Goal: Task Accomplishment & Management: Manage account settings

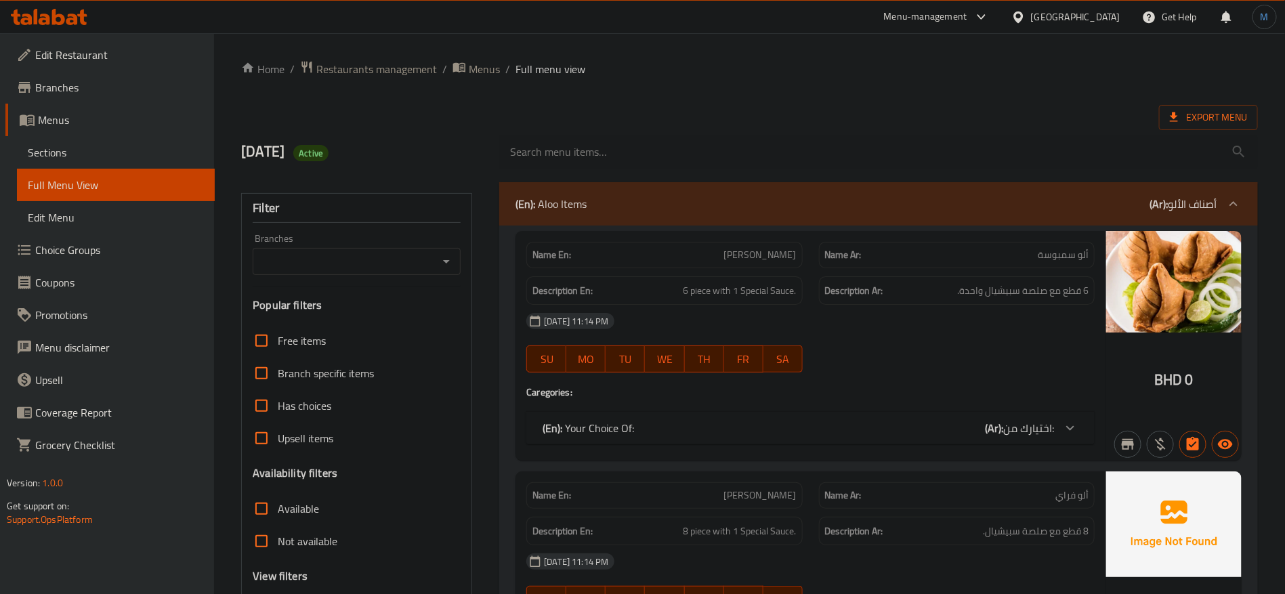
click at [1100, 18] on div "Bahrain" at bounding box center [1075, 16] width 89 height 15
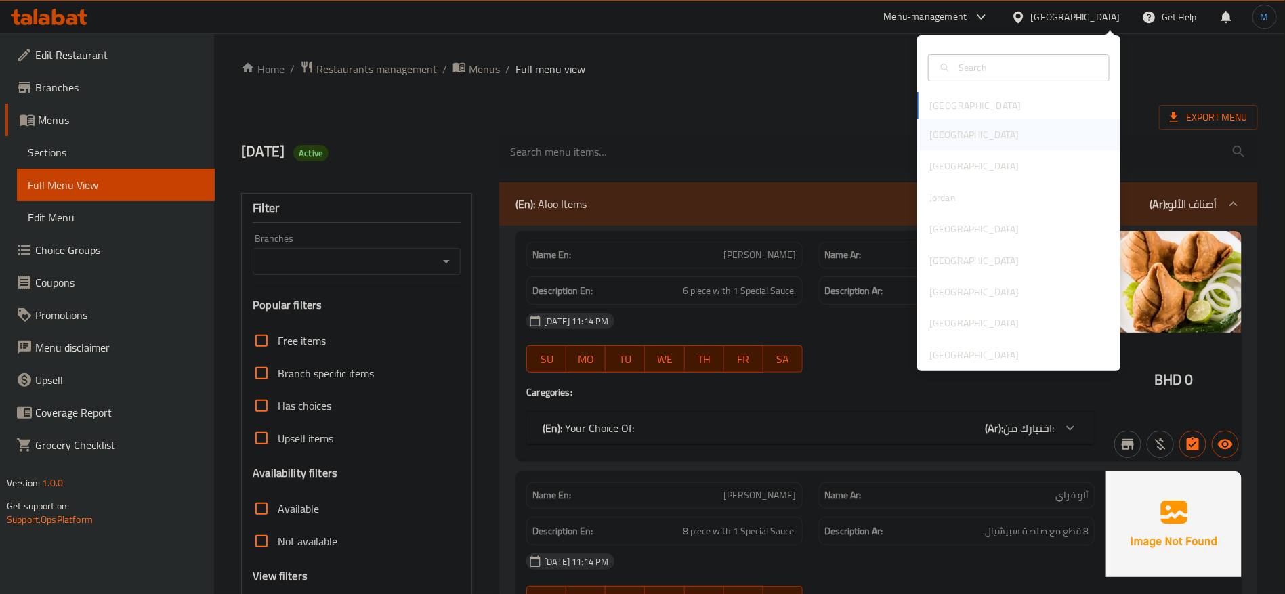
click at [970, 135] on div "[GEOGRAPHIC_DATA]" at bounding box center [1018, 134] width 203 height 31
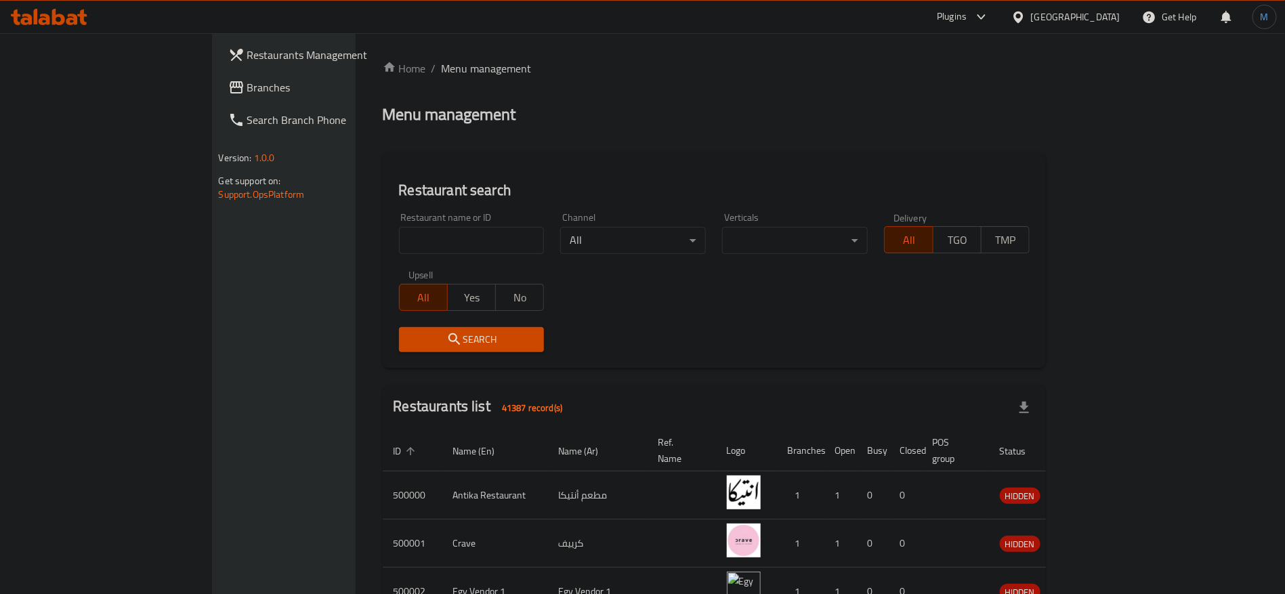
click at [247, 87] on span "Branches" at bounding box center [331, 87] width 169 height 16
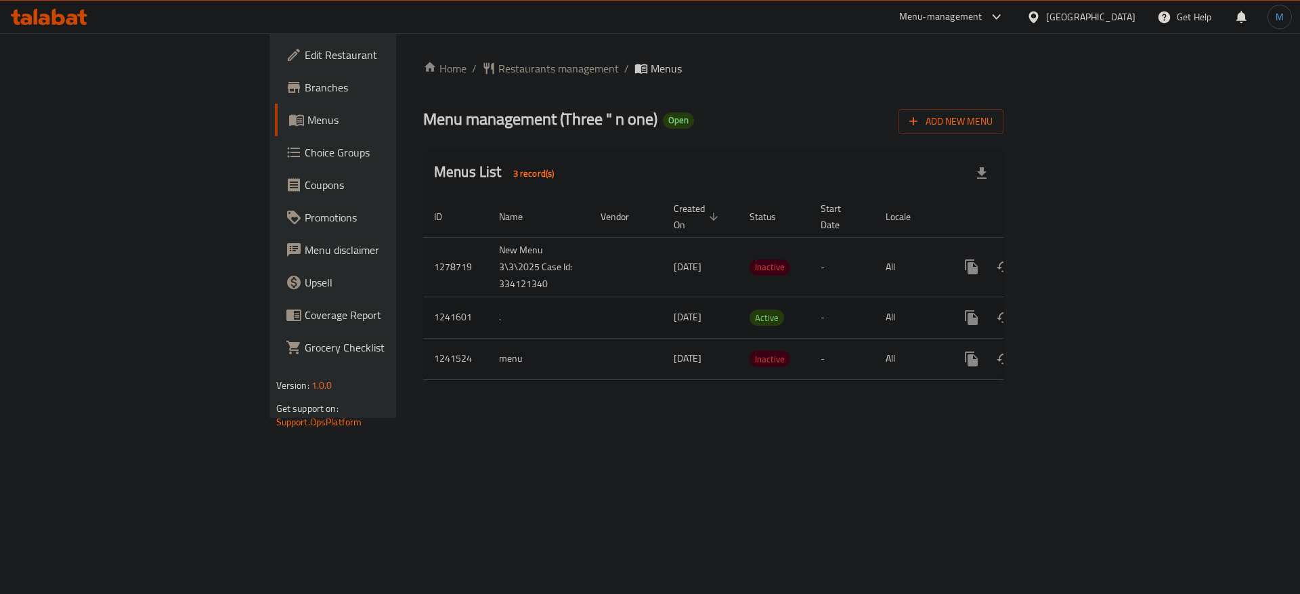
click at [1085, 301] on div "enhanced table" at bounding box center [1020, 317] width 130 height 33
click at [1077, 309] on icon "enhanced table" at bounding box center [1069, 317] width 16 height 16
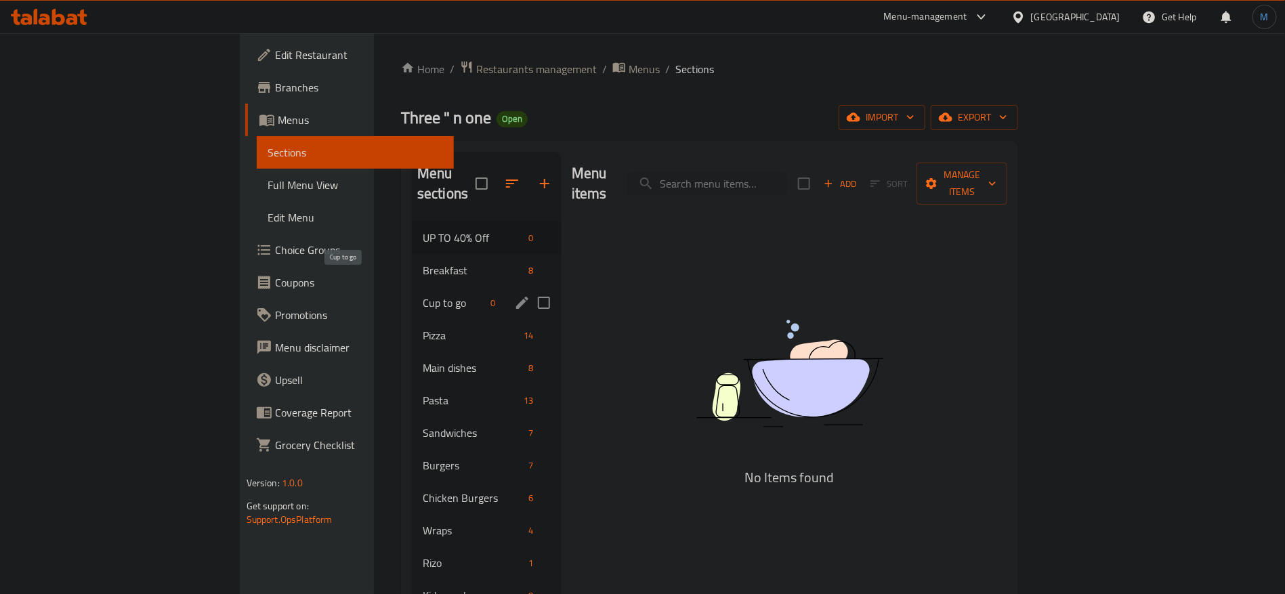
click at [423, 295] on span "Cup to go" at bounding box center [454, 303] width 63 height 16
click at [421, 327] on span "Pizza" at bounding box center [450, 335] width 59 height 16
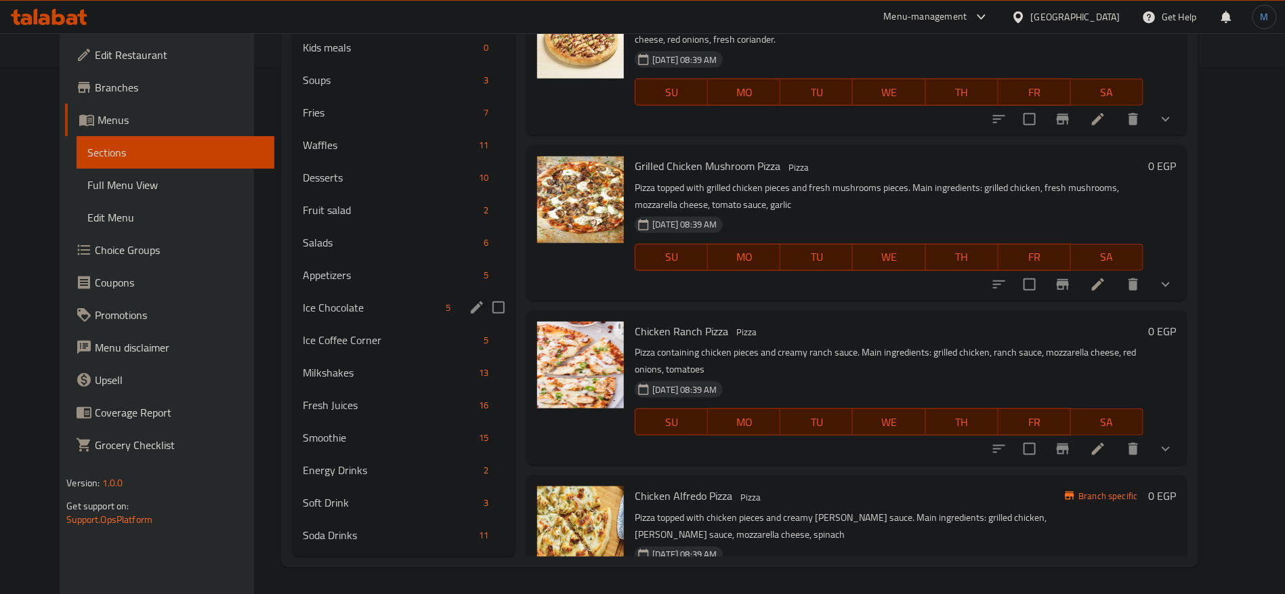
scroll to position [324, 0]
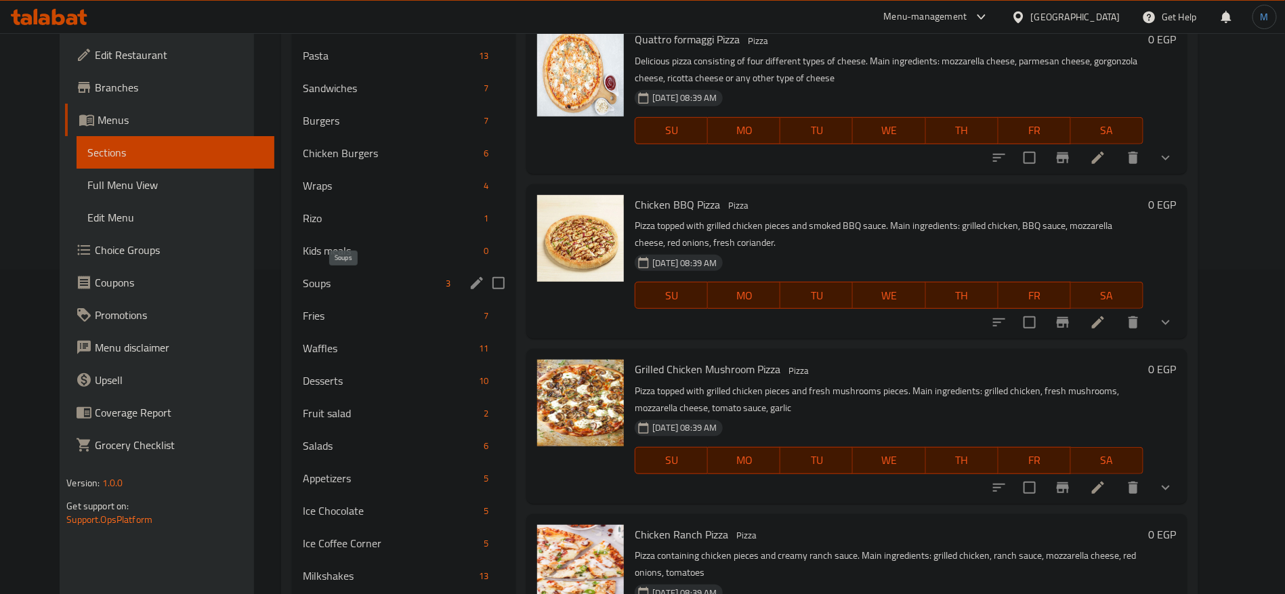
click at [387, 284] on span "Soups" at bounding box center [371, 283] width 137 height 16
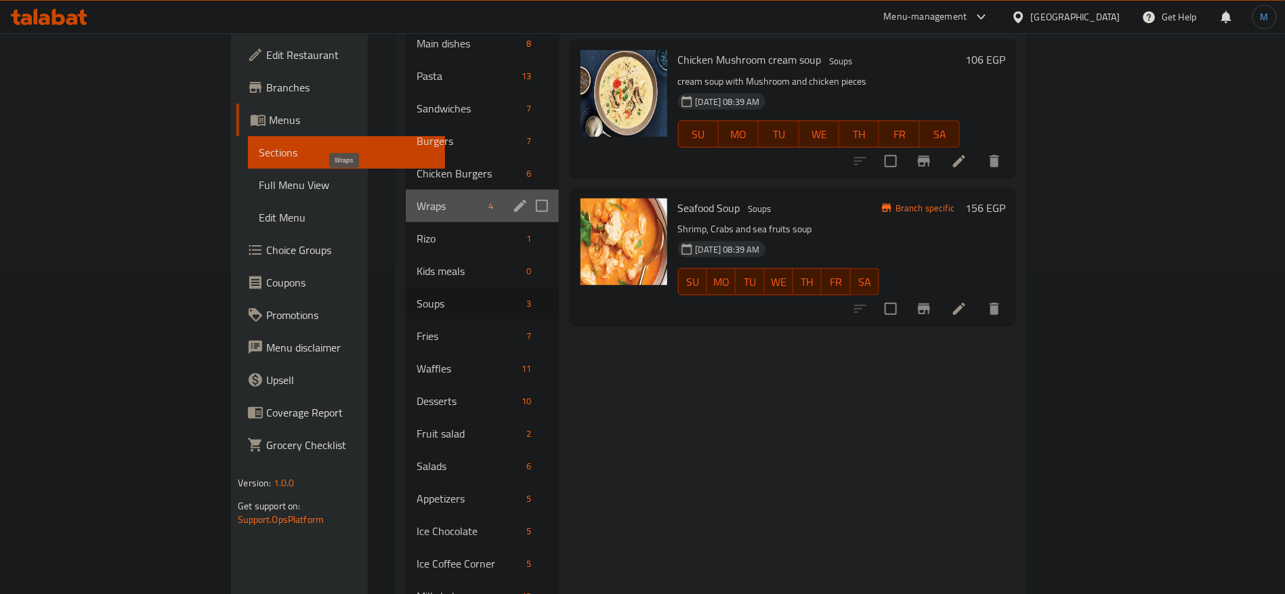
click at [416, 198] on span "Wraps" at bounding box center [449, 206] width 66 height 16
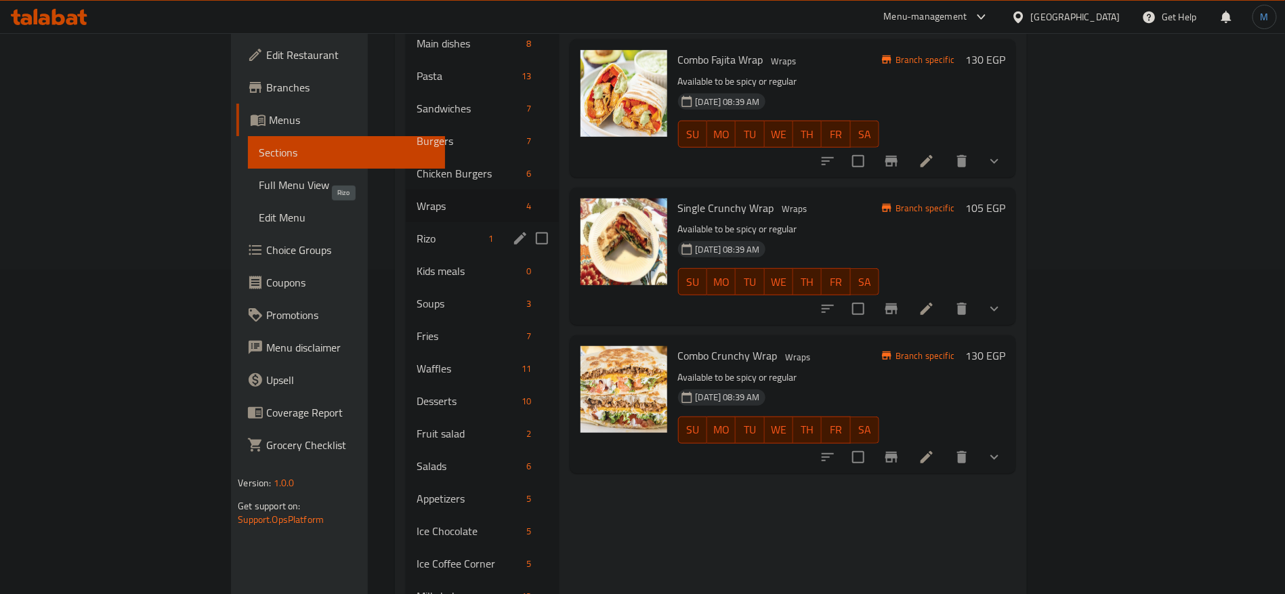
click at [416, 230] on span "Rizo" at bounding box center [449, 238] width 66 height 16
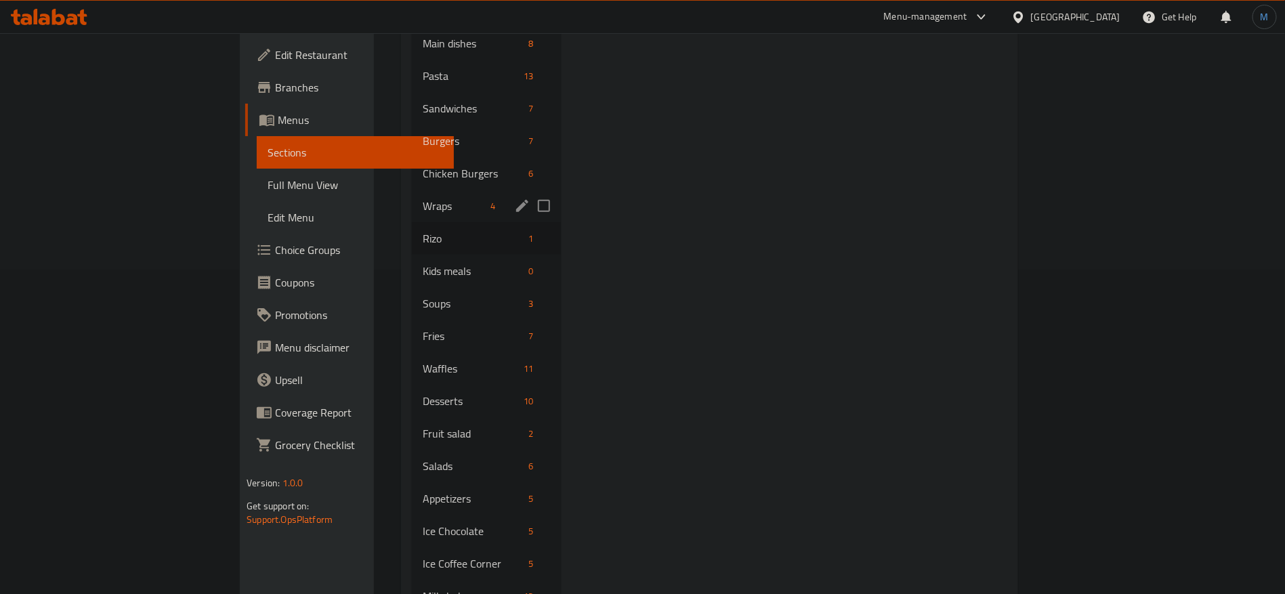
click at [412, 190] on div "Wraps 4" at bounding box center [486, 206] width 149 height 33
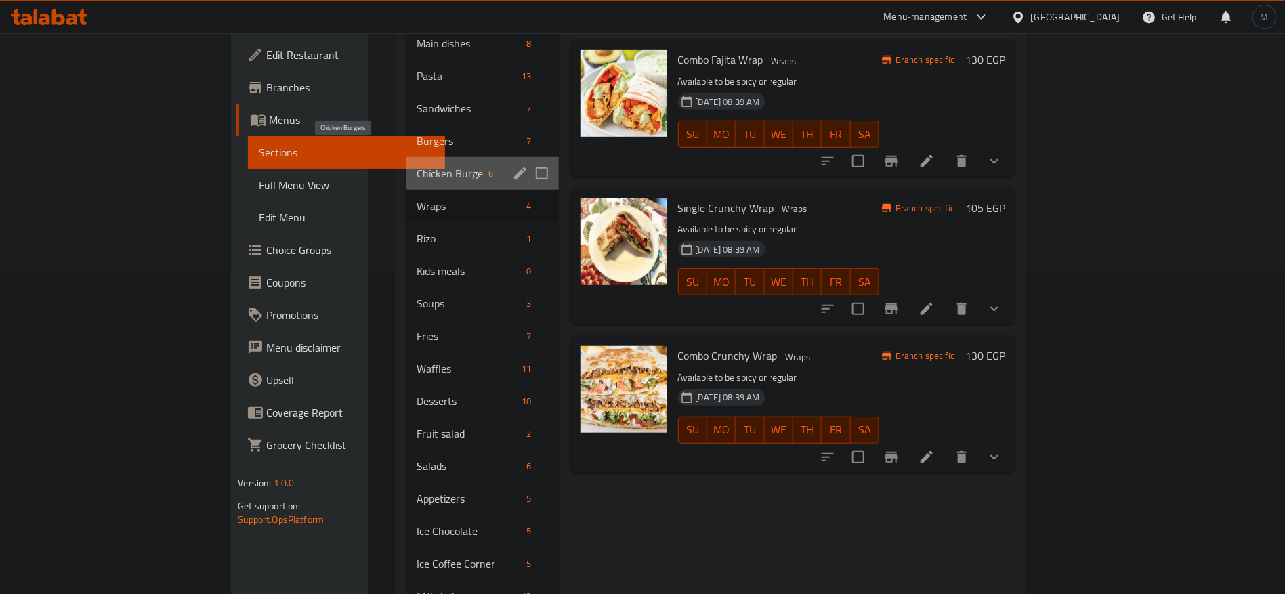
click at [416, 165] on span "Chicken Burgers" at bounding box center [449, 173] width 66 height 16
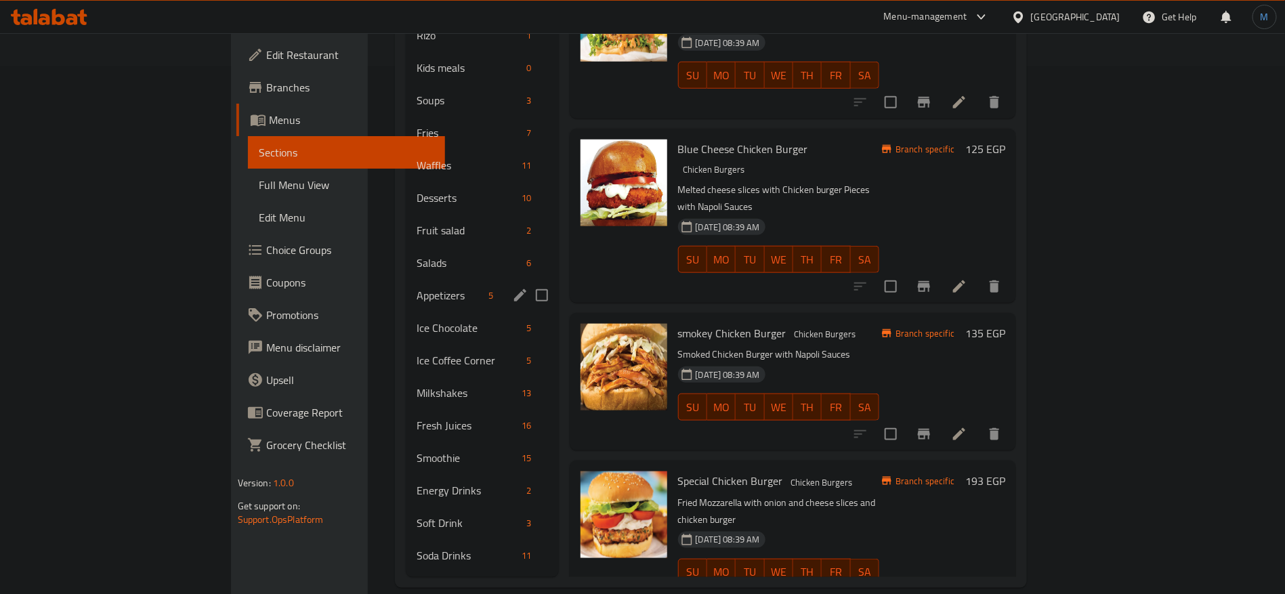
scroll to position [324, 0]
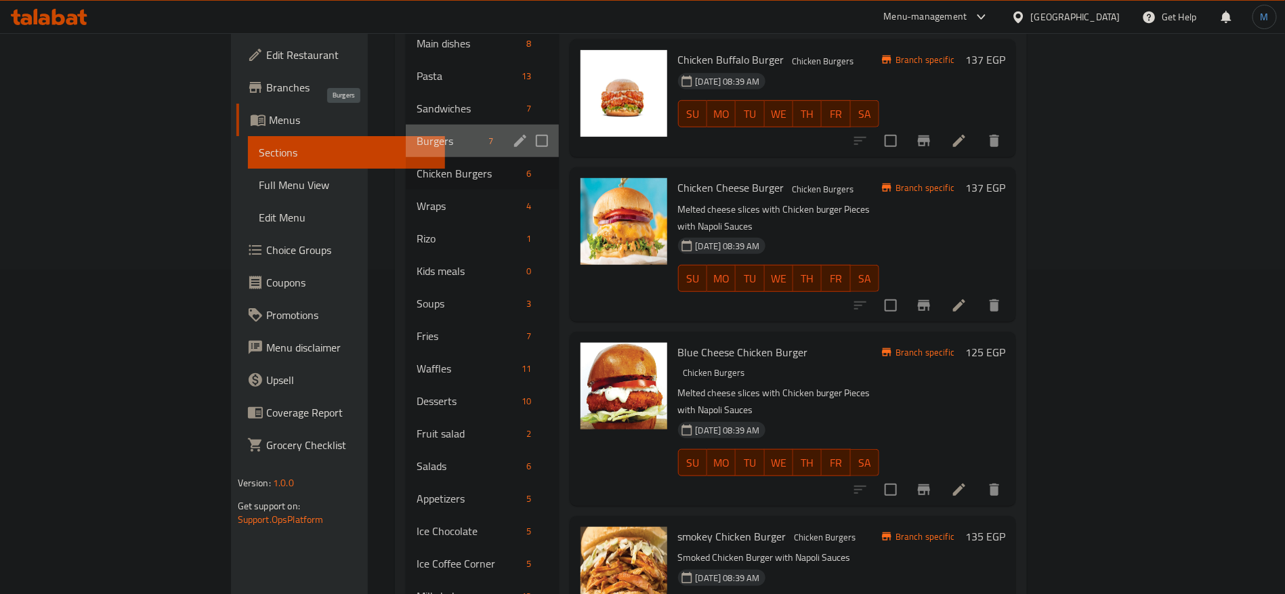
click at [416, 133] on span "Burgers" at bounding box center [449, 141] width 66 height 16
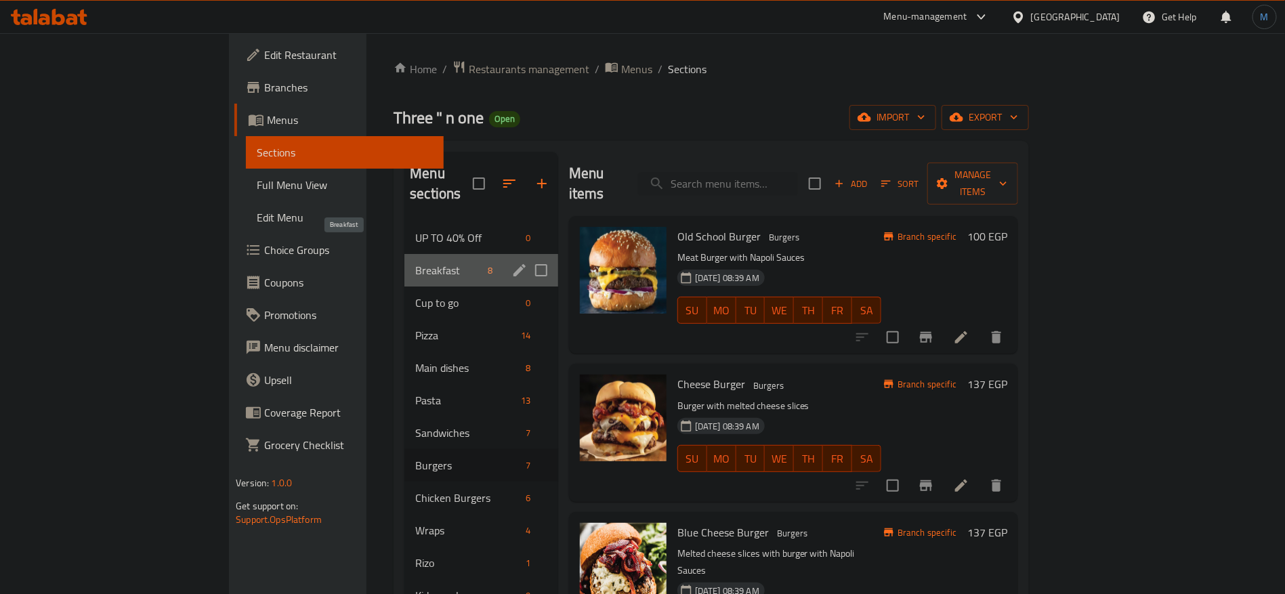
click at [415, 262] on span "Breakfast" at bounding box center [448, 270] width 67 height 16
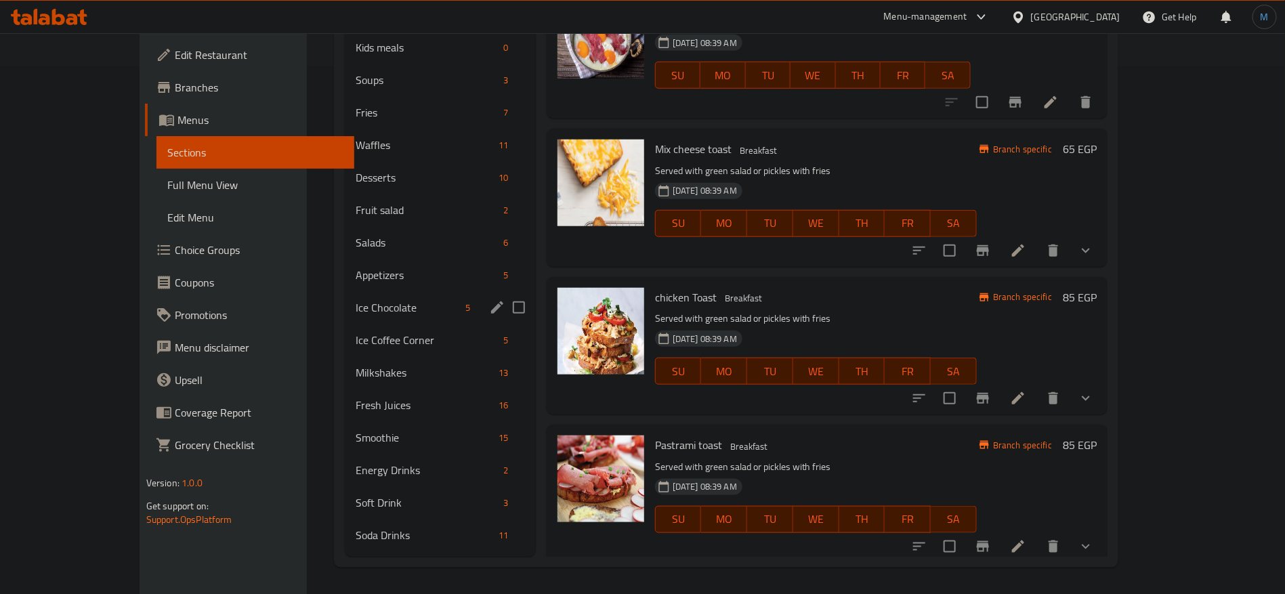
scroll to position [20, 0]
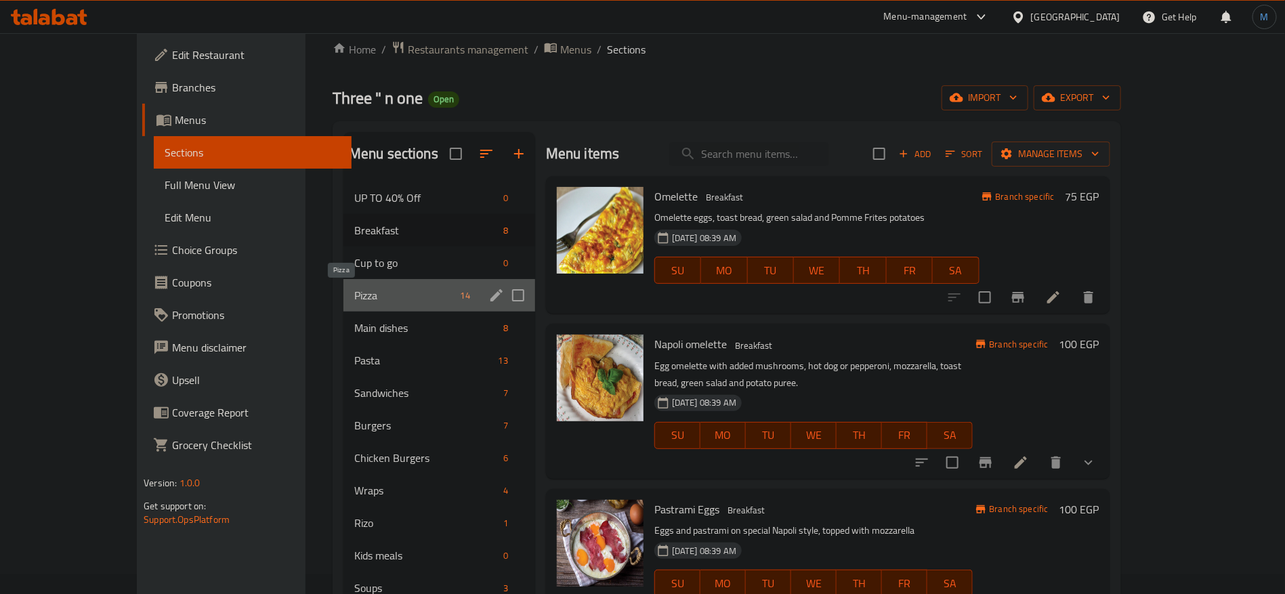
click at [385, 299] on span "Pizza" at bounding box center [404, 295] width 101 height 16
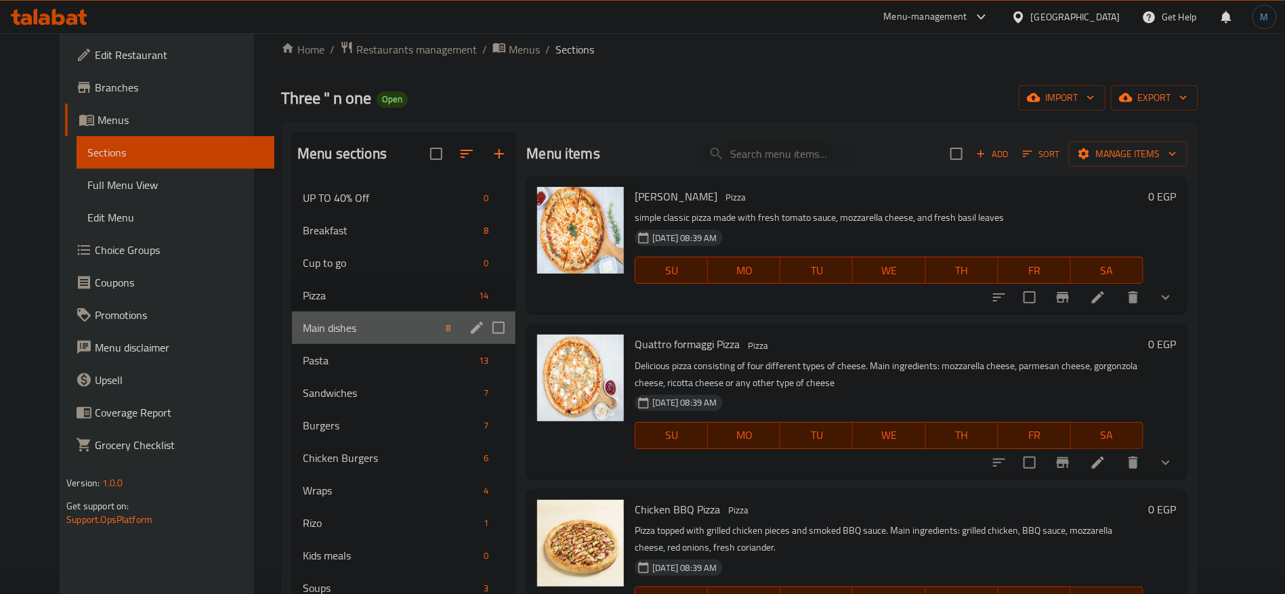
click at [377, 337] on div "Main dishes 8" at bounding box center [403, 327] width 223 height 33
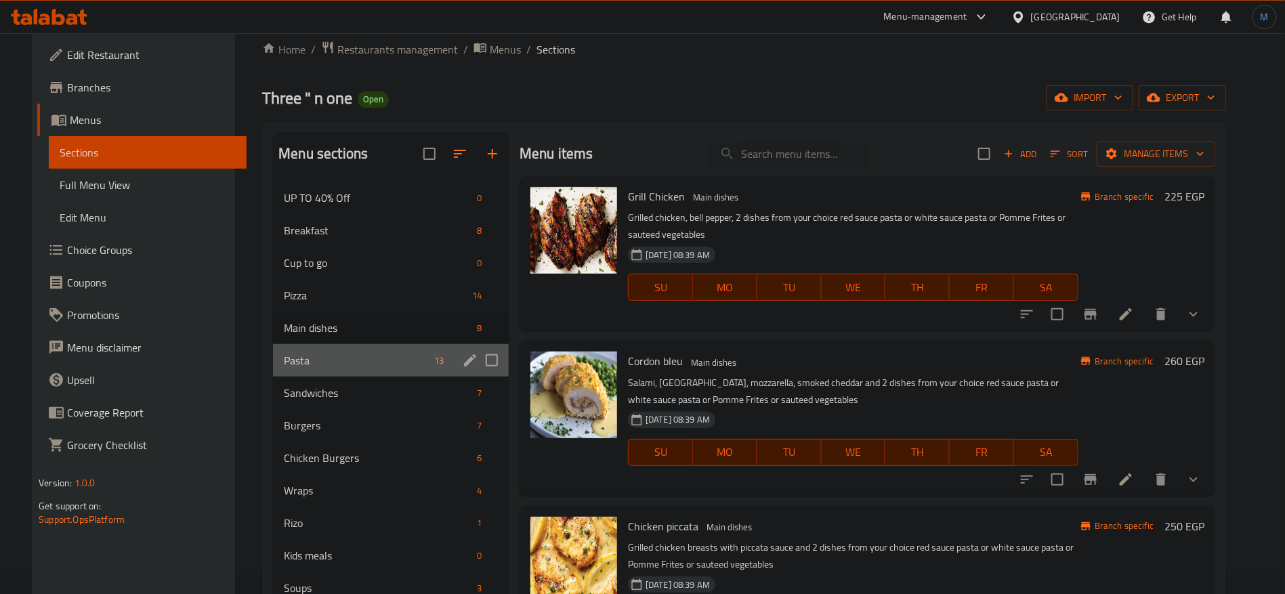
click at [376, 351] on div "Pasta 13" at bounding box center [391, 360] width 236 height 33
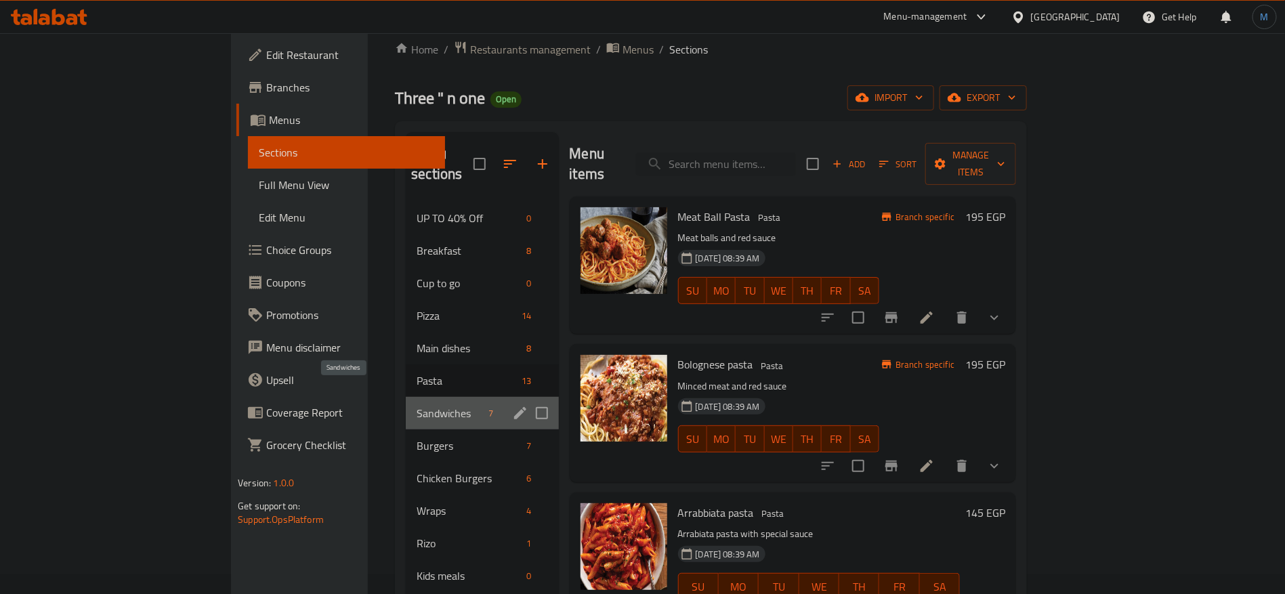
click at [416, 405] on span "Sandwiches" at bounding box center [449, 413] width 66 height 16
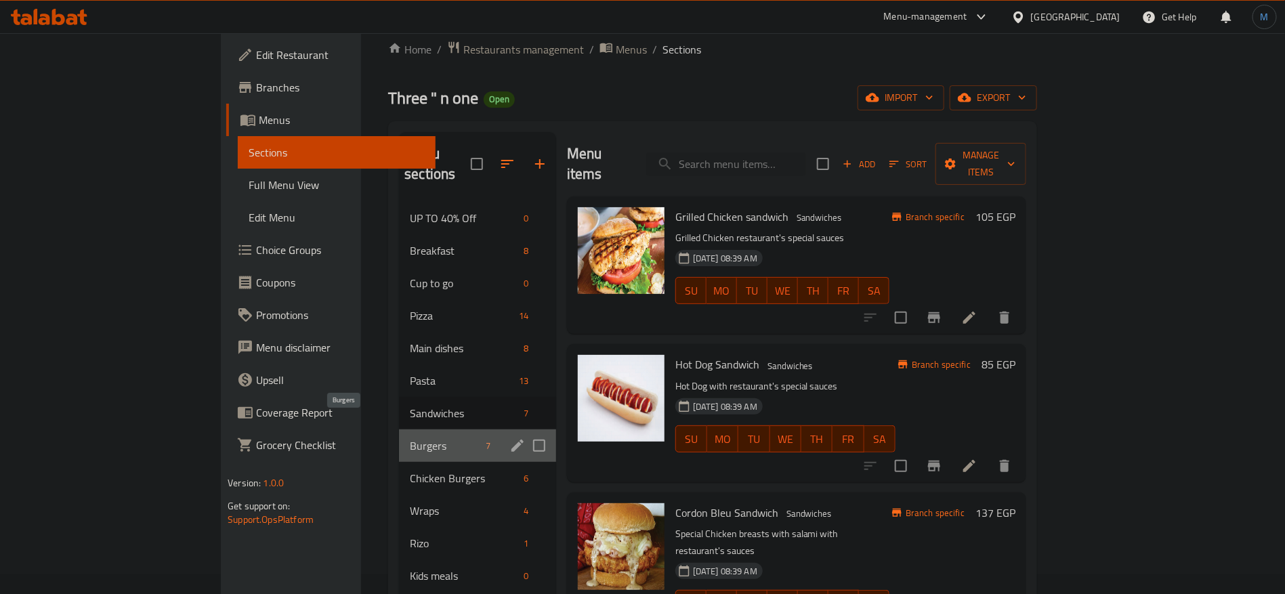
click at [410, 437] on span "Burgers" at bounding box center [445, 445] width 70 height 16
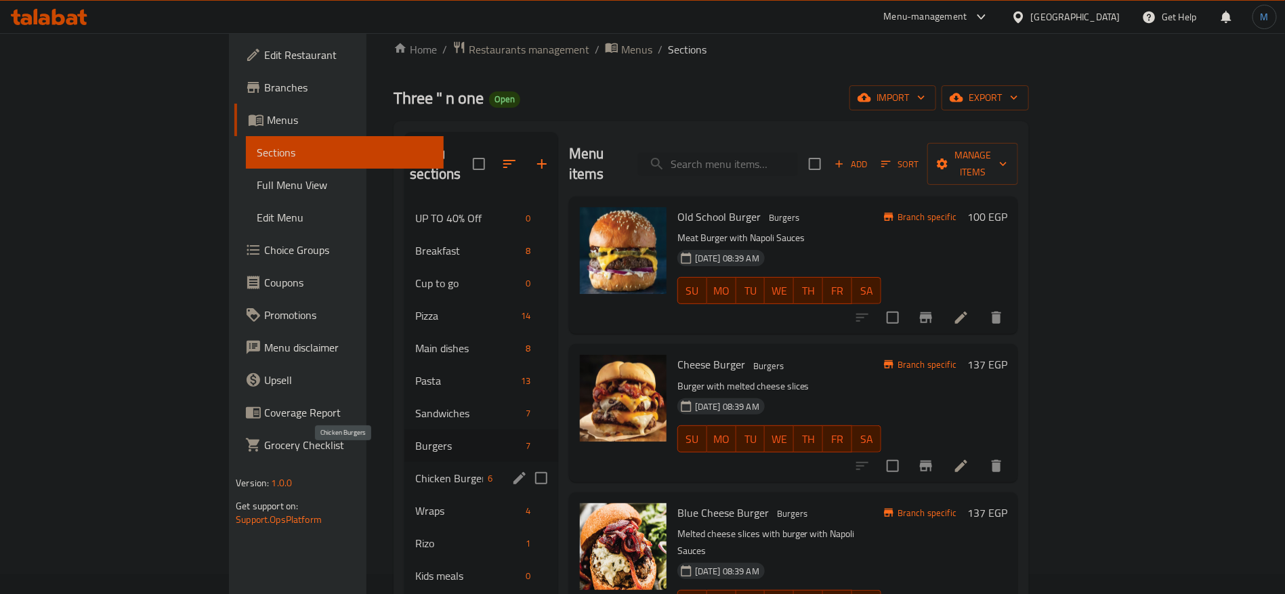
click at [415, 470] on span "Chicken Burgers" at bounding box center [448, 478] width 67 height 16
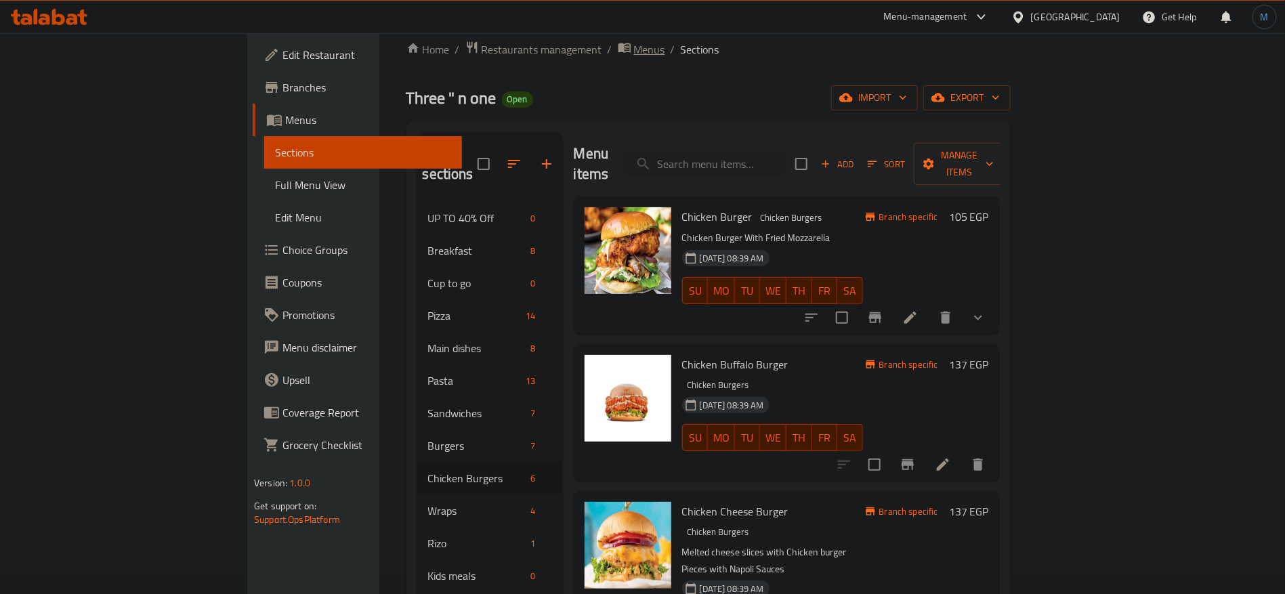
click at [634, 47] on span "Menus" at bounding box center [649, 49] width 31 height 16
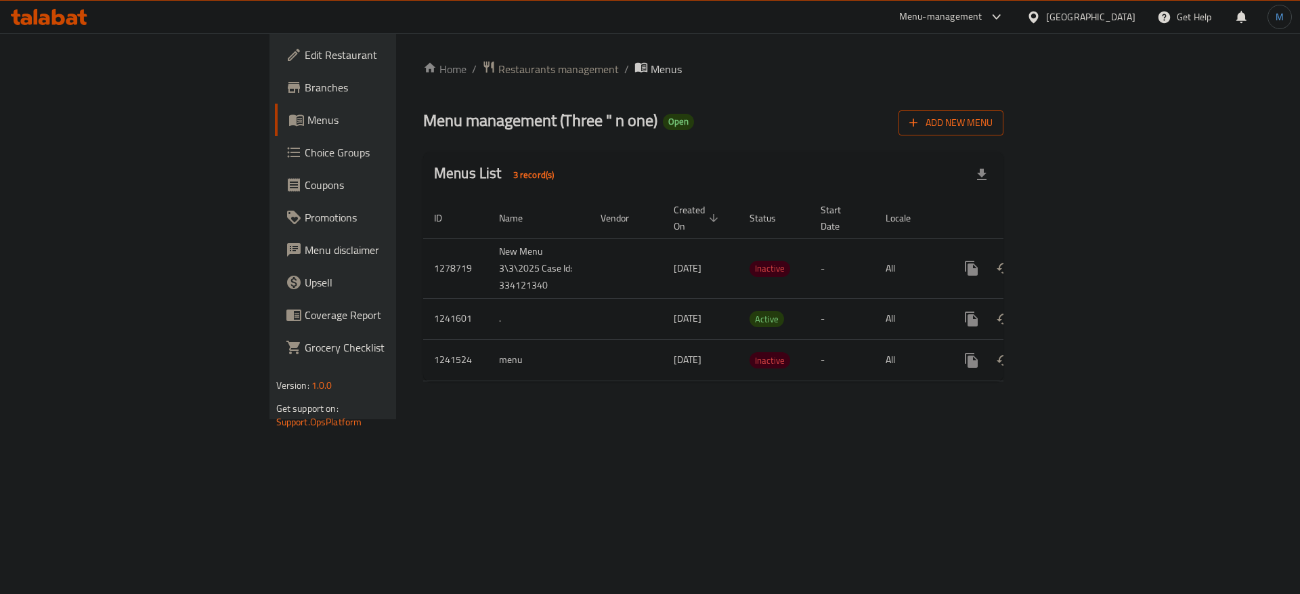
click at [993, 123] on span "Add New Menu" at bounding box center [950, 122] width 83 height 17
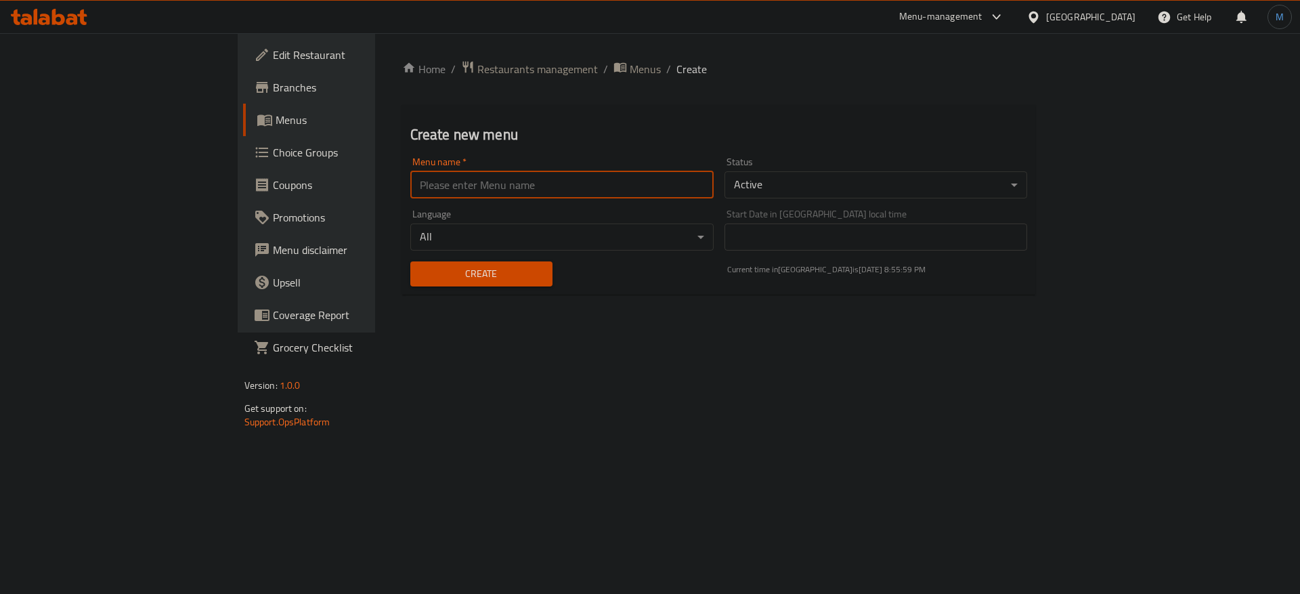
click at [527, 183] on input "text" at bounding box center [561, 184] width 303 height 27
type input "1"
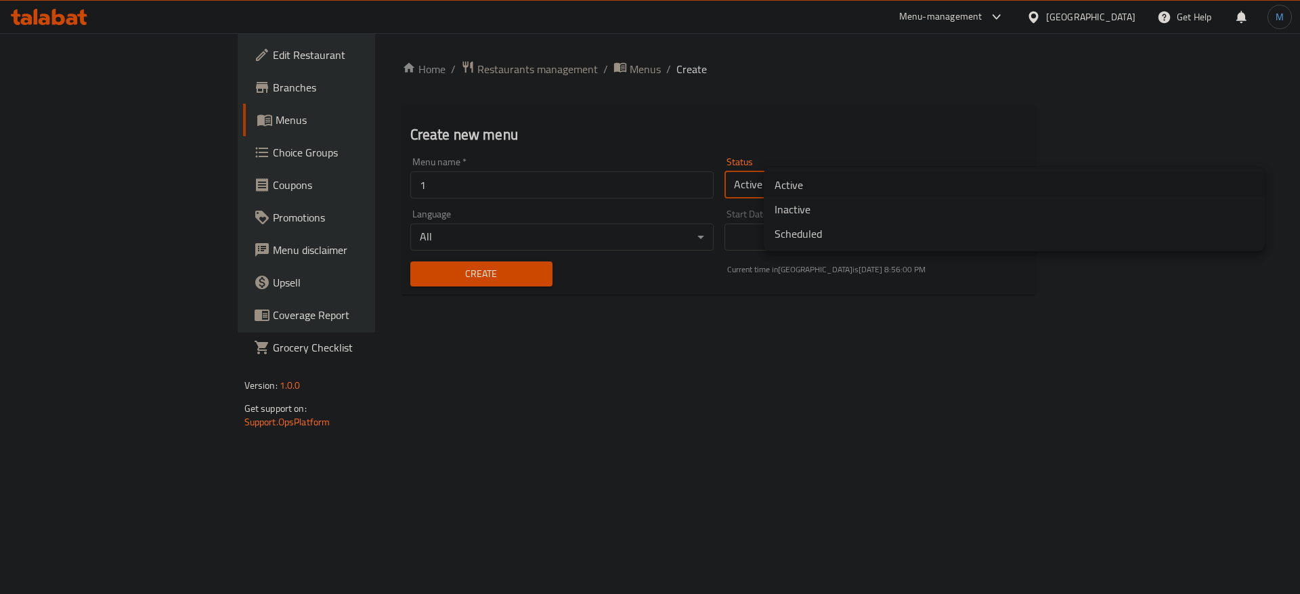
click at [905, 174] on body "​ Menu-management [GEOGRAPHIC_DATA] Get Help M Edit Restaurant Branches Menus C…" at bounding box center [650, 313] width 1300 height 561
click at [858, 214] on li "Inactive" at bounding box center [1014, 209] width 501 height 24
click at [433, 269] on span "Create" at bounding box center [479, 273] width 122 height 17
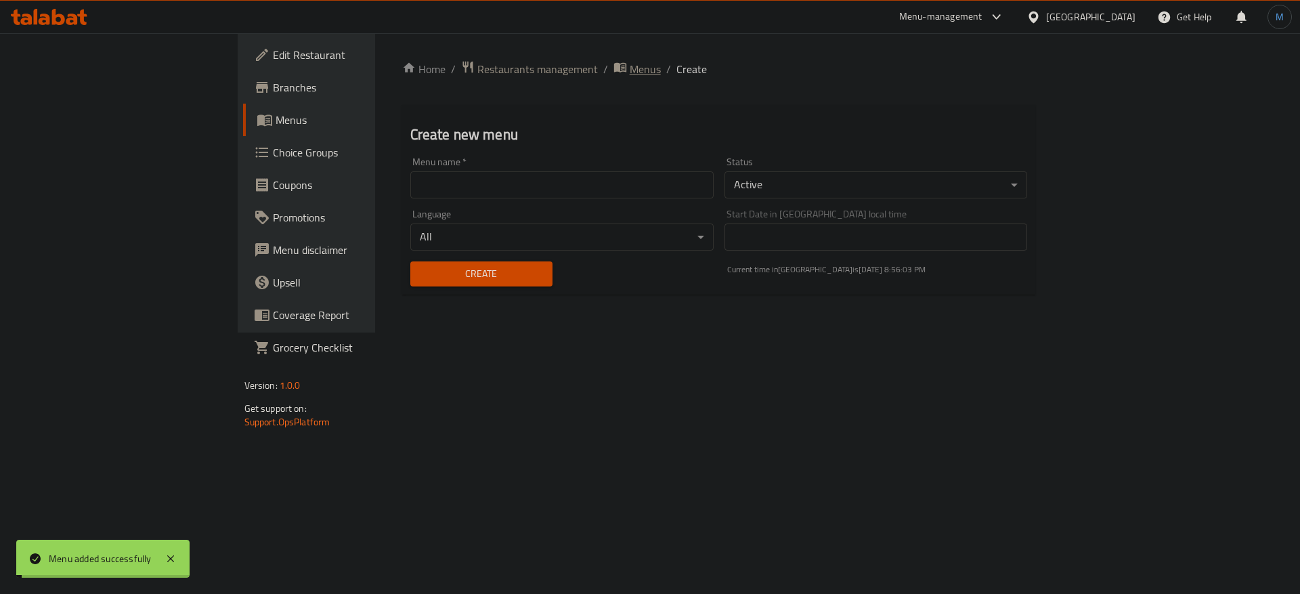
click at [630, 67] on span "Menus" at bounding box center [645, 69] width 31 height 16
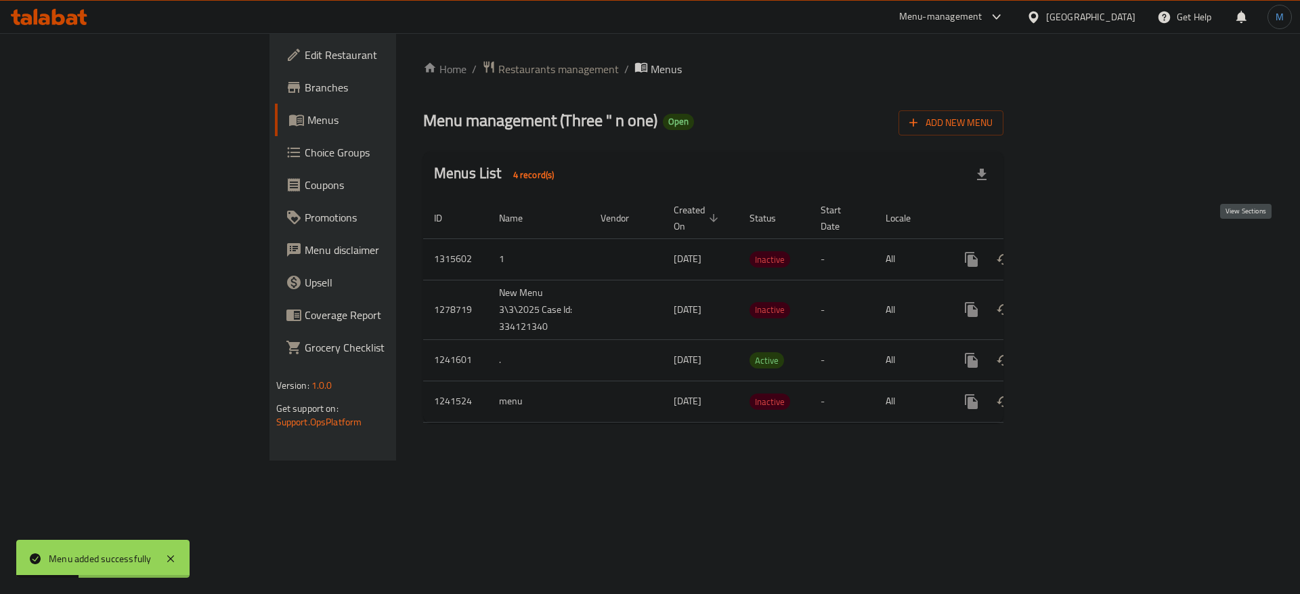
click at [1075, 253] on icon "enhanced table" at bounding box center [1069, 259] width 12 height 12
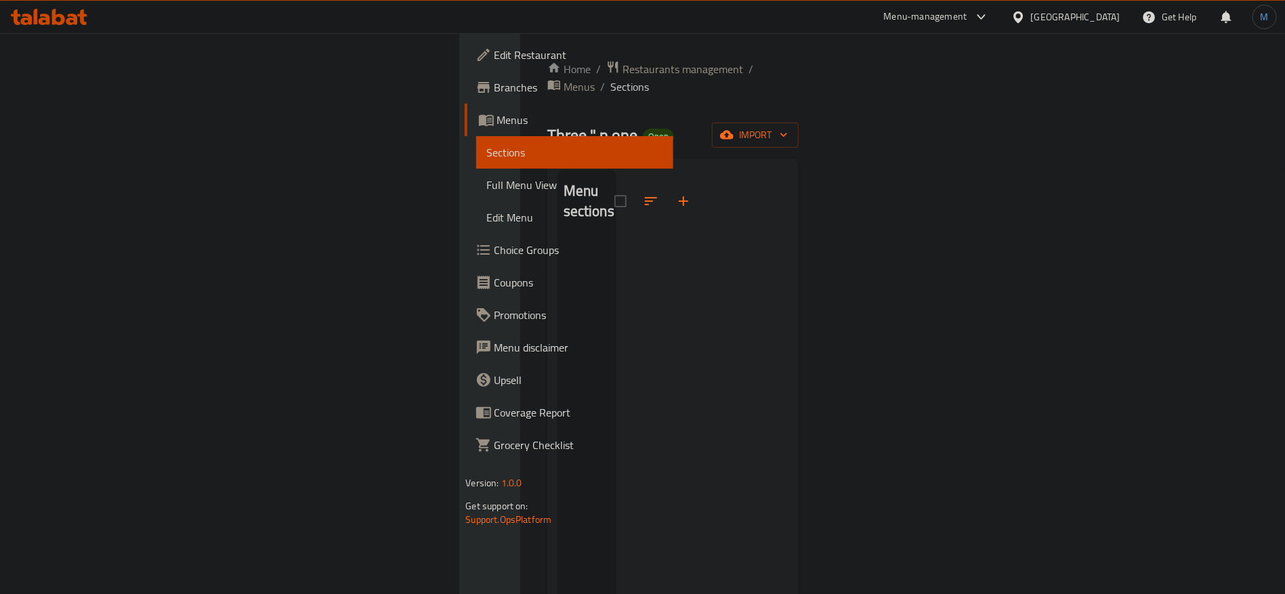
click at [799, 102] on div "Home / Restaurants management / Menus / Sections Three " n one Open import Menu…" at bounding box center [673, 417] width 252 height 714
click at [788, 127] on span "import" at bounding box center [755, 135] width 65 height 17
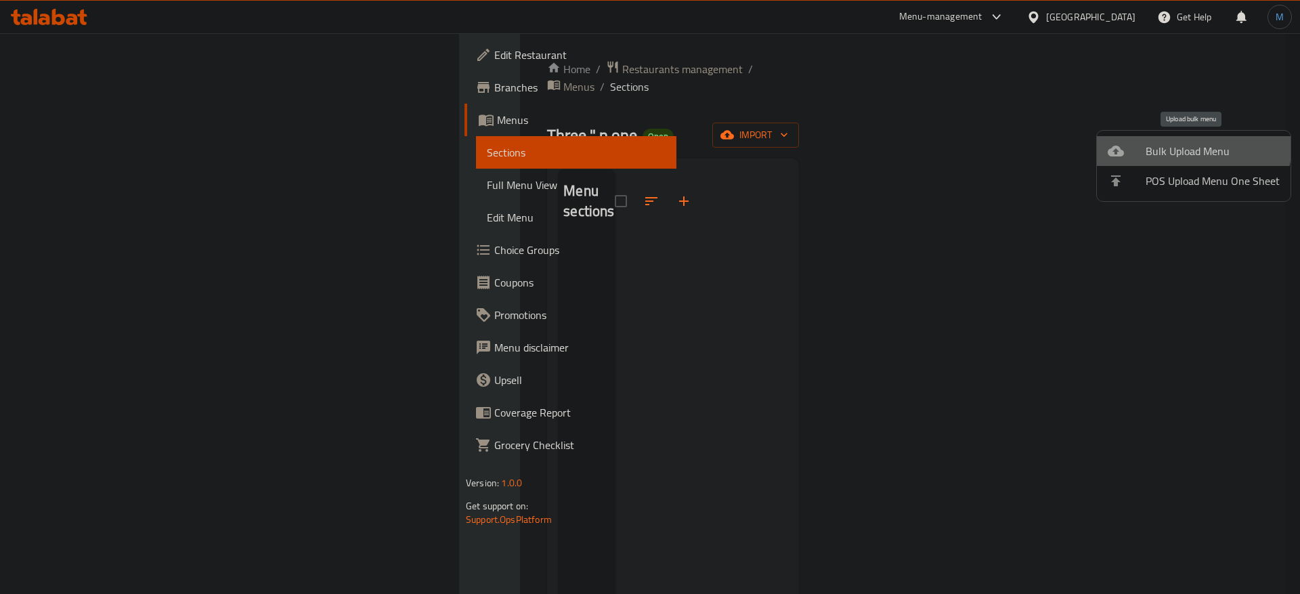
click at [1153, 143] on span "Bulk Upload Menu" at bounding box center [1213, 151] width 134 height 16
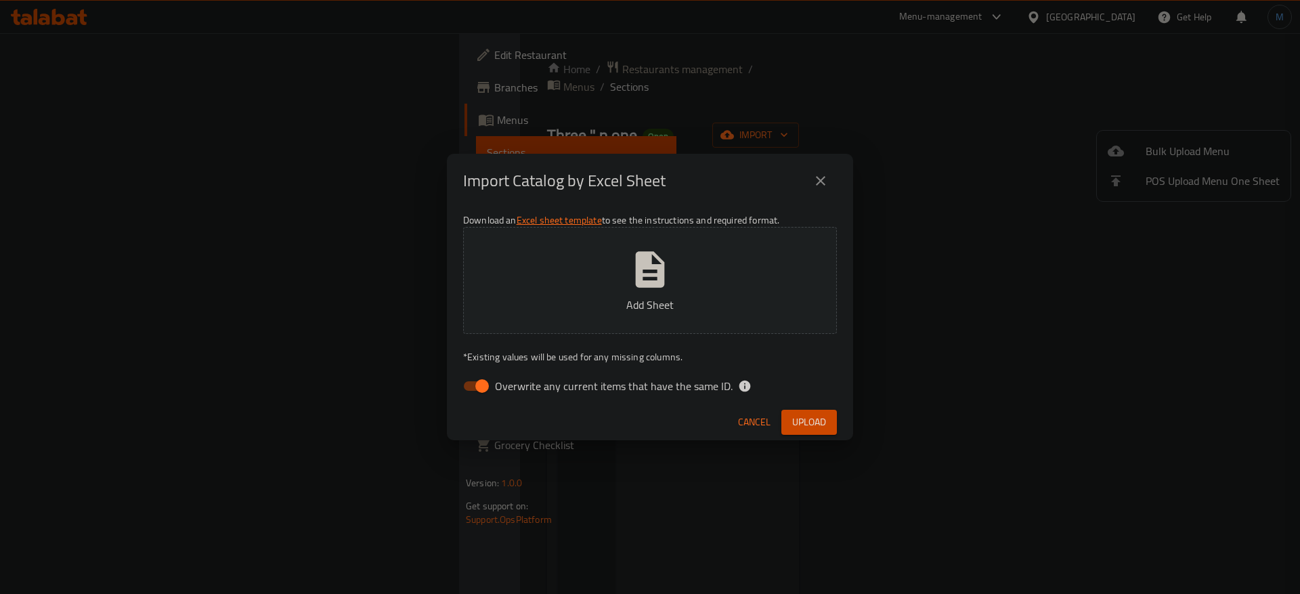
click at [551, 391] on span "Overwrite any current items that have the same ID." at bounding box center [614, 386] width 238 height 16
click at [521, 391] on input "Overwrite any current items that have the same ID." at bounding box center [482, 386] width 77 height 26
checkbox input "false"
click at [795, 423] on span "Upload" at bounding box center [809, 422] width 34 height 17
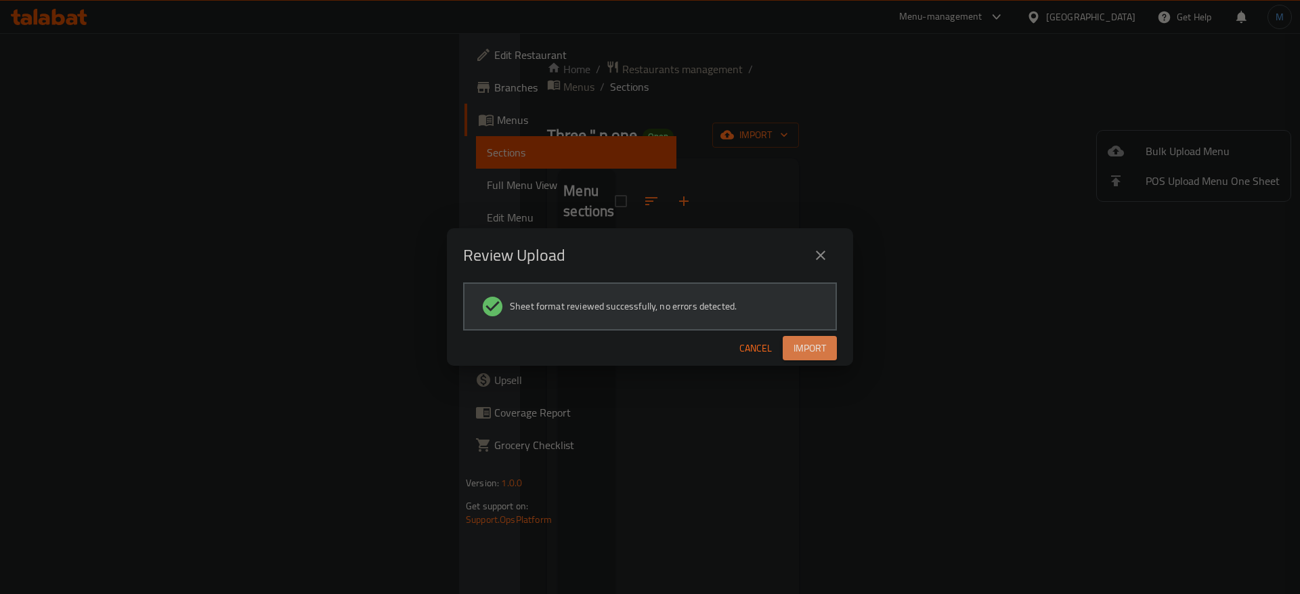
click at [797, 346] on span "Import" at bounding box center [810, 348] width 33 height 17
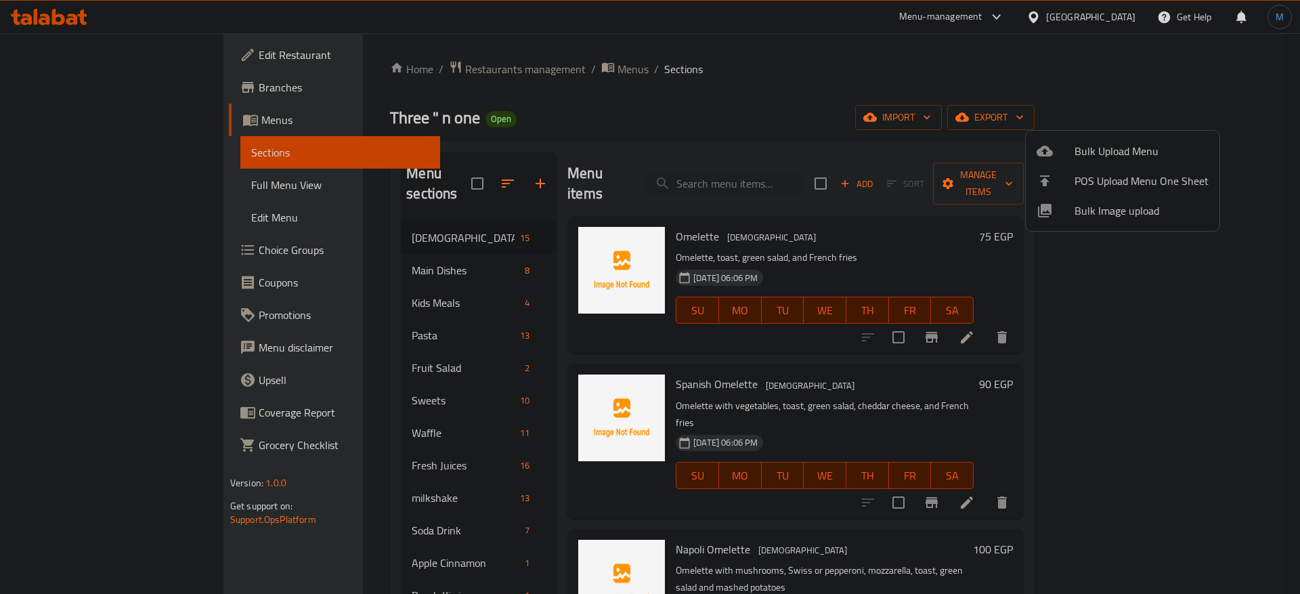
click at [670, 119] on div at bounding box center [650, 297] width 1300 height 594
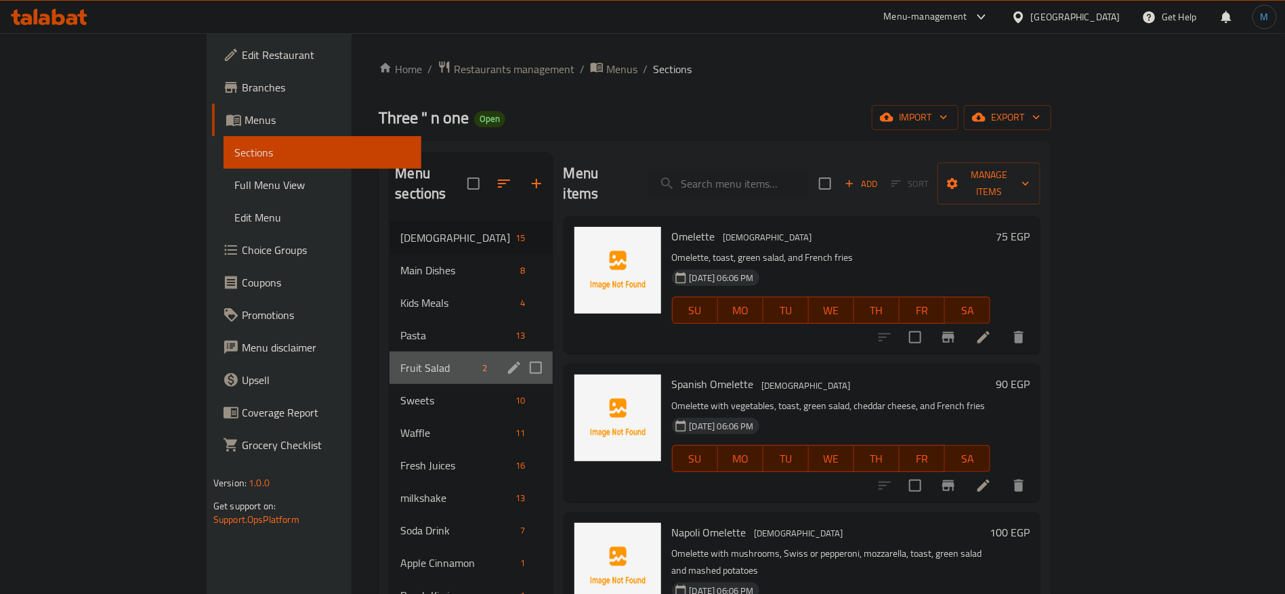
click at [389, 358] on div "Fruit Salad 2" at bounding box center [470, 367] width 163 height 33
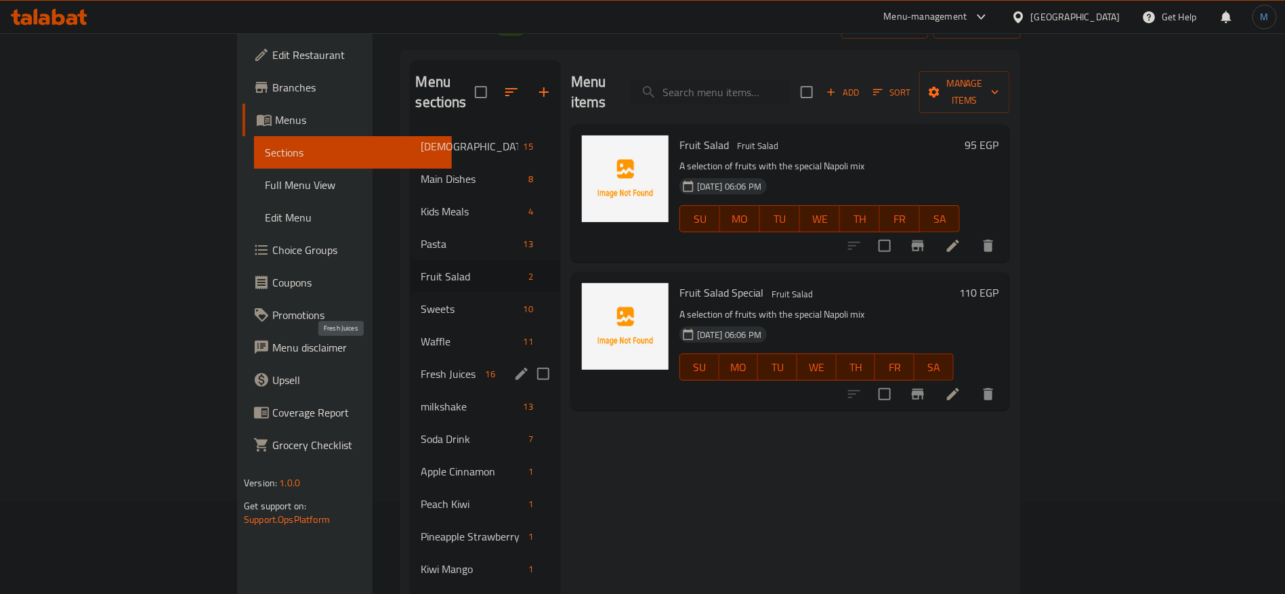
scroll to position [102, 0]
